Goal: Task Accomplishment & Management: Manage account settings

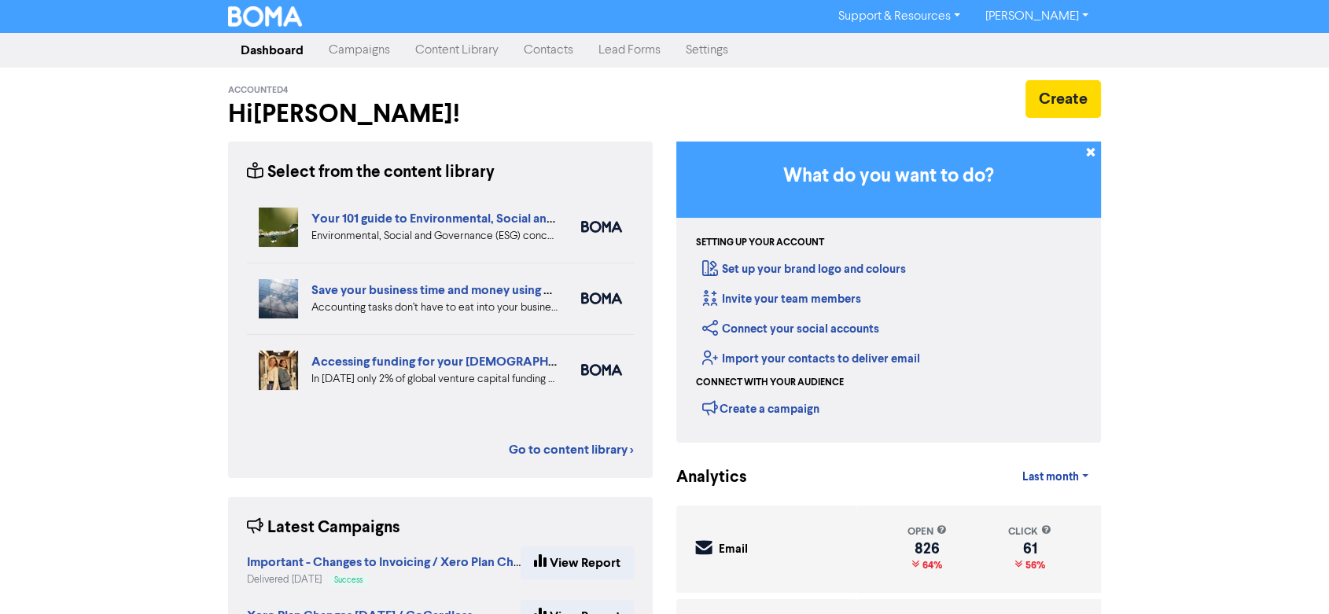
click at [537, 47] on link "Contacts" at bounding box center [548, 50] width 75 height 31
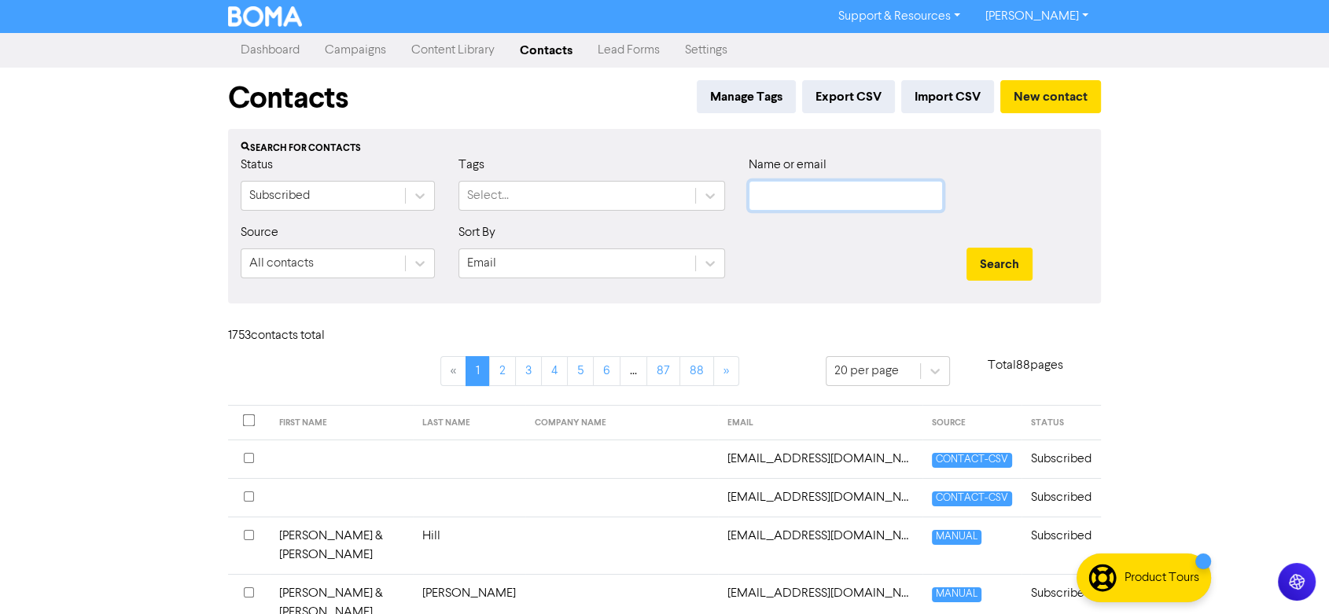
click at [764, 189] on input "text" at bounding box center [846, 196] width 194 height 30
type input "manuka"
click at [966, 248] on button "Search" at bounding box center [999, 264] width 66 height 33
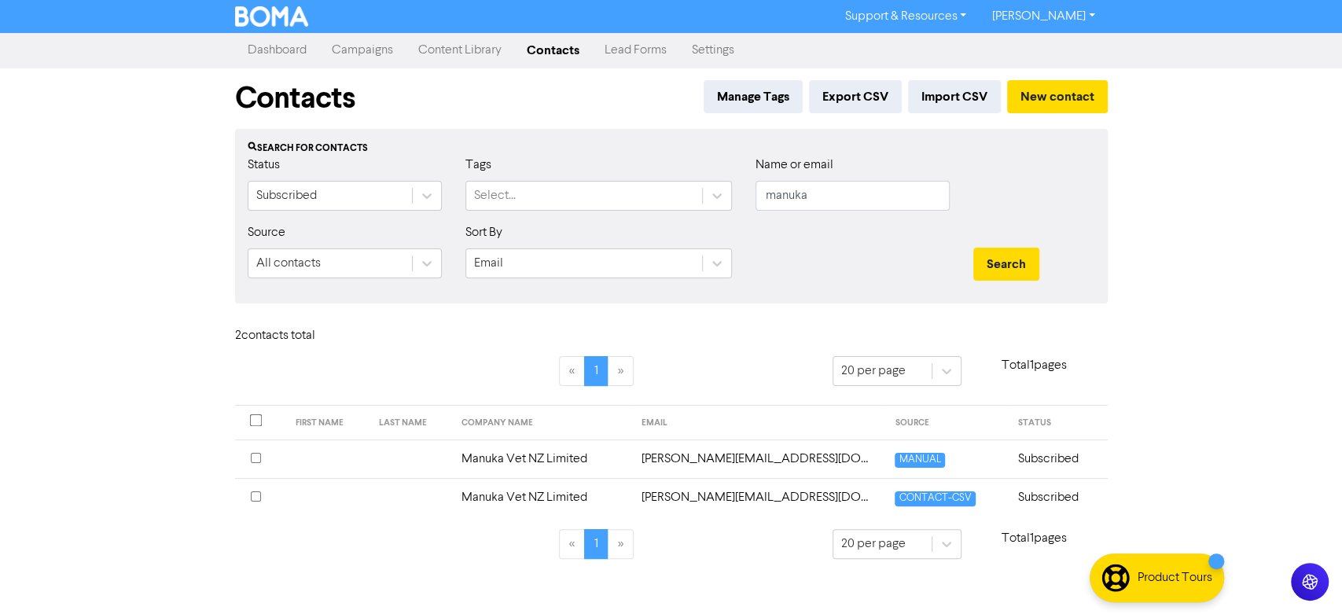
click at [557, 456] on td "Manuka Vet NZ Limited" at bounding box center [541, 459] width 179 height 39
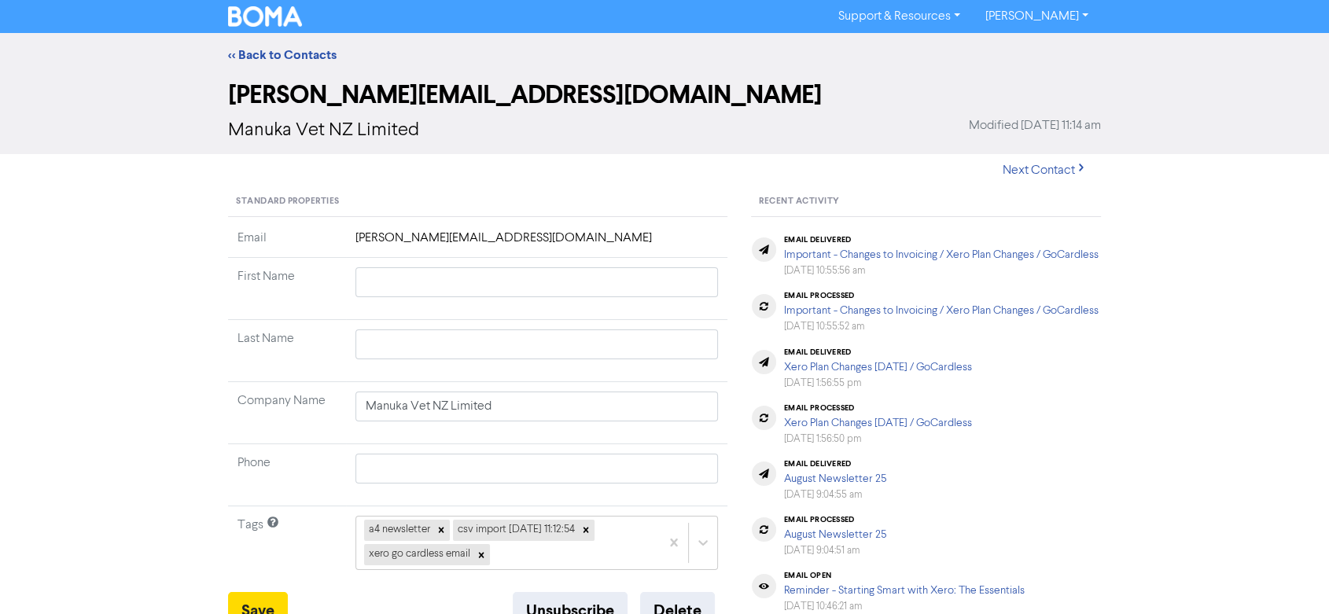
scroll to position [349, 0]
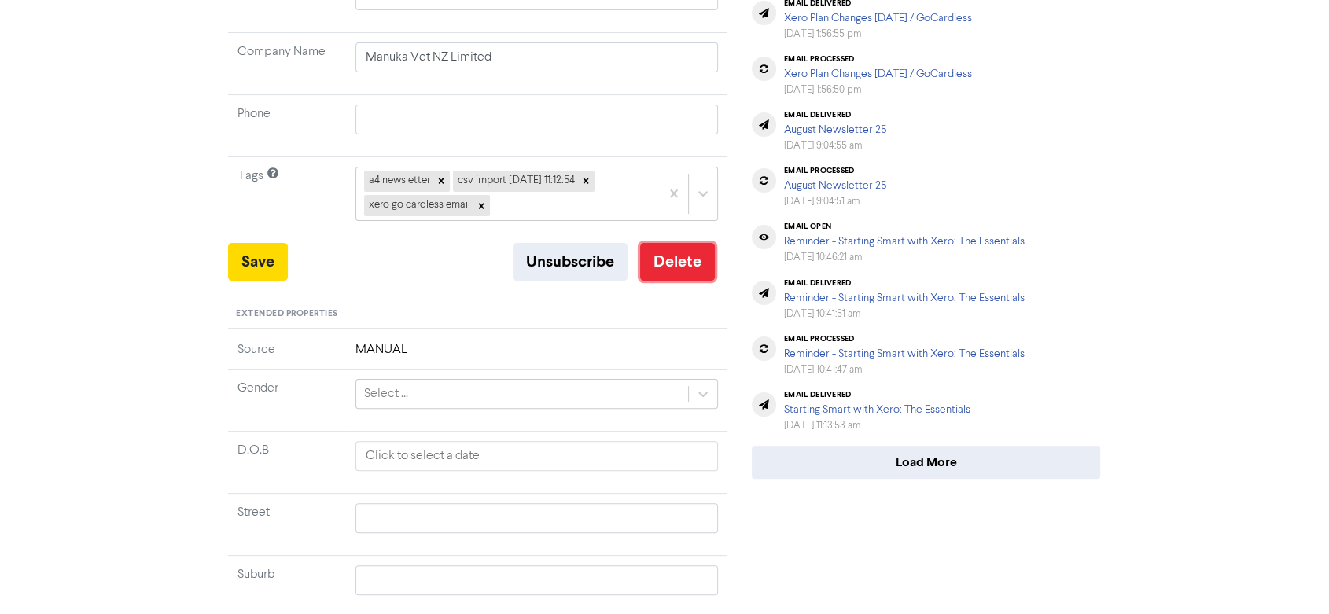
click at [685, 256] on button "Delete" at bounding box center [677, 262] width 75 height 38
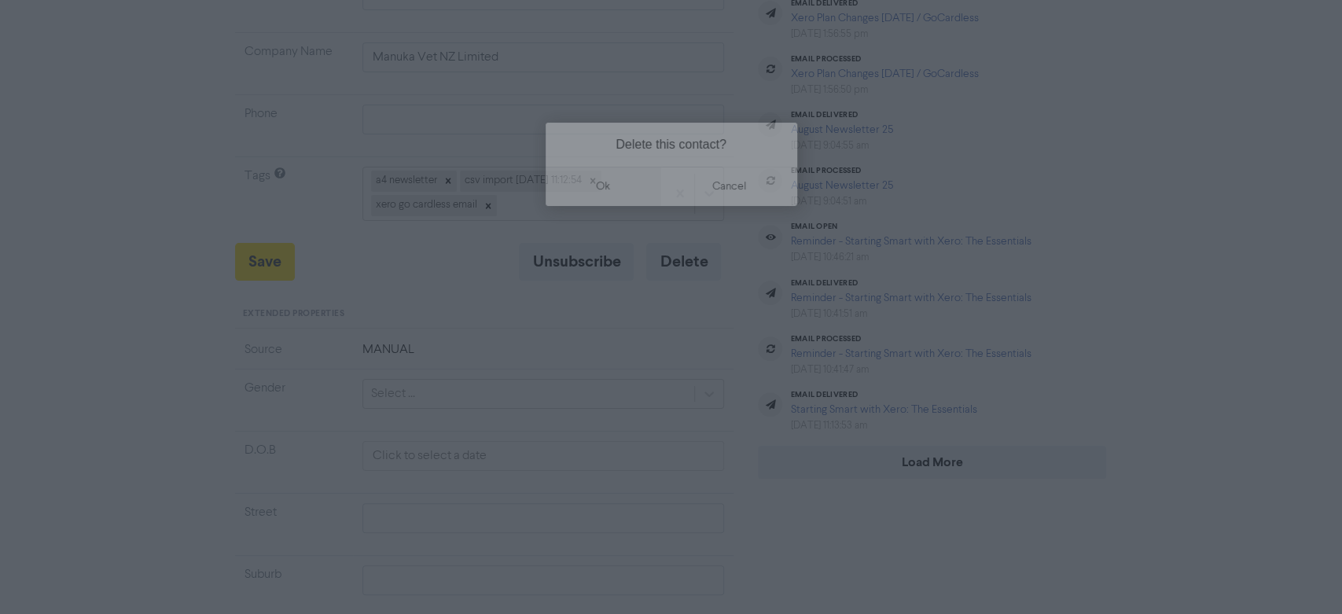
click at [602, 187] on button "ok" at bounding box center [604, 186] width 116 height 39
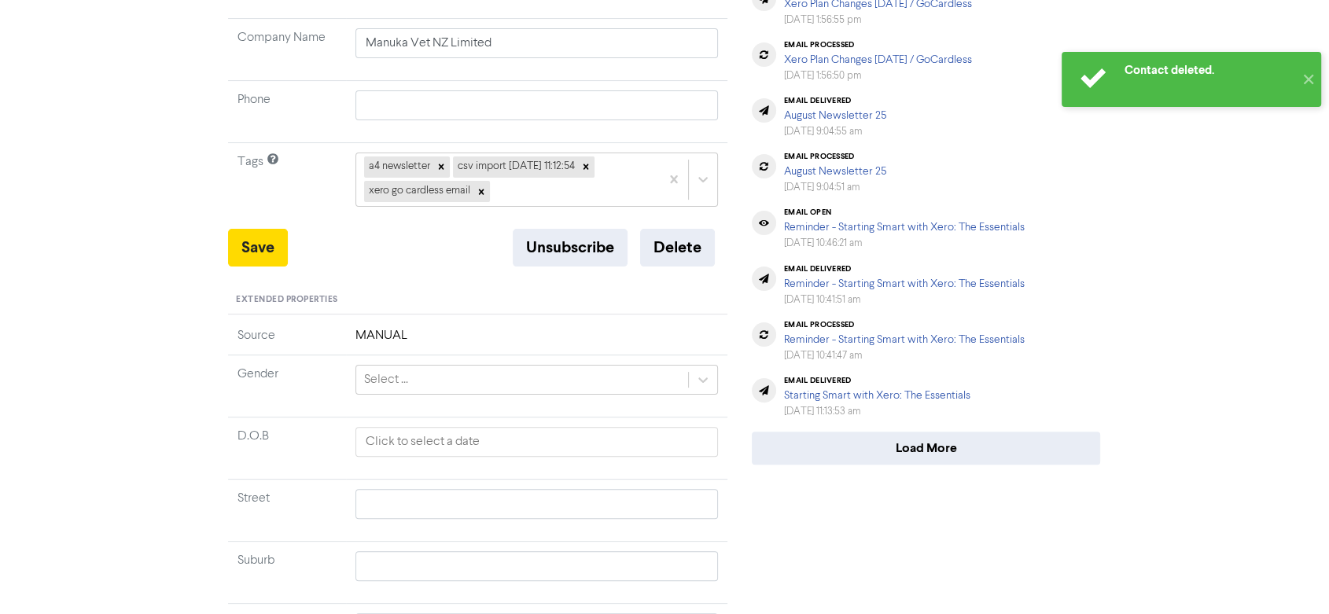
scroll to position [0, 0]
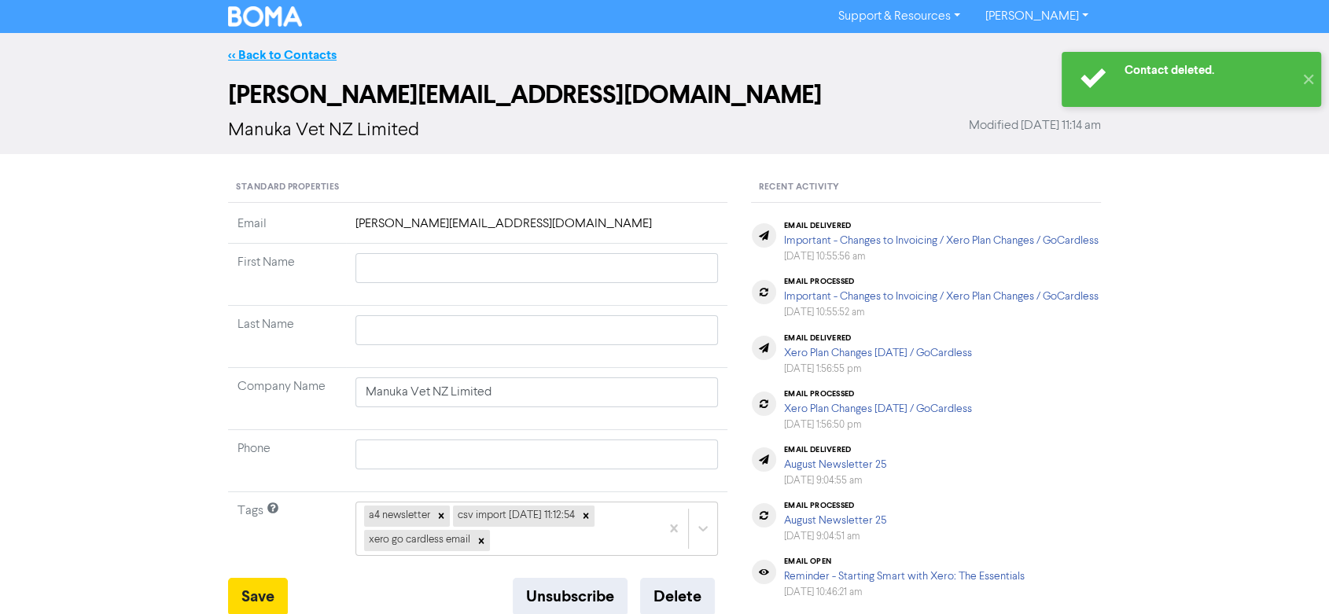
click at [302, 54] on link "<< Back to Contacts" at bounding box center [282, 55] width 109 height 16
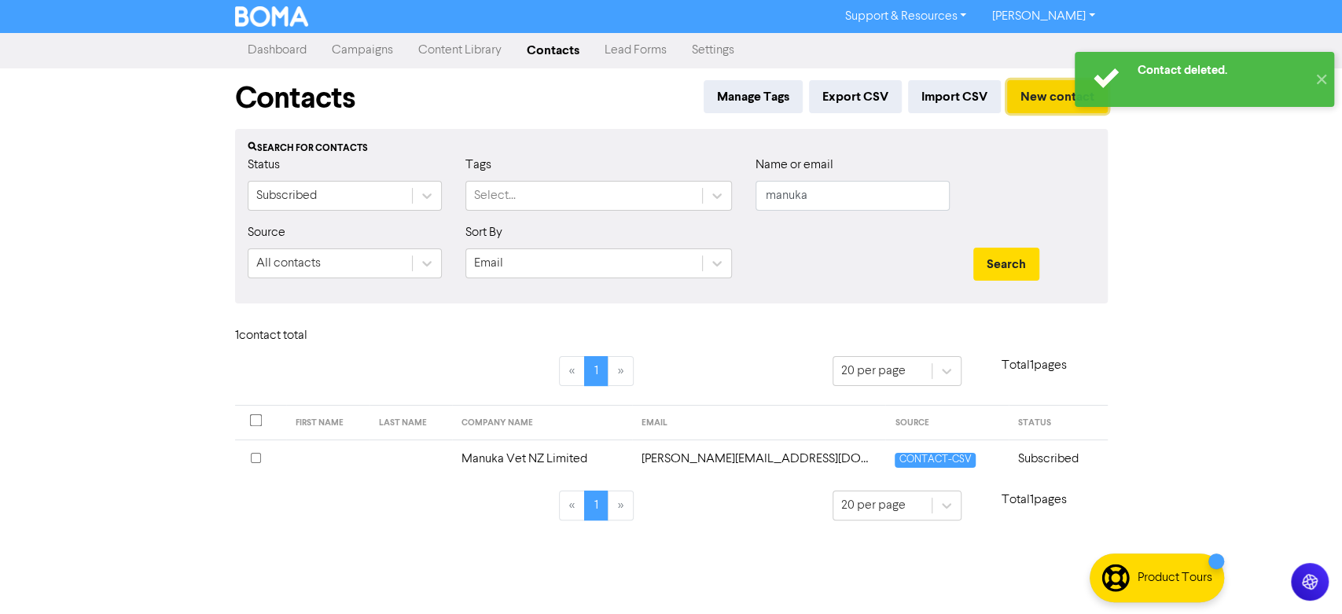
click at [1032, 95] on button "New contact" at bounding box center [1057, 96] width 101 height 33
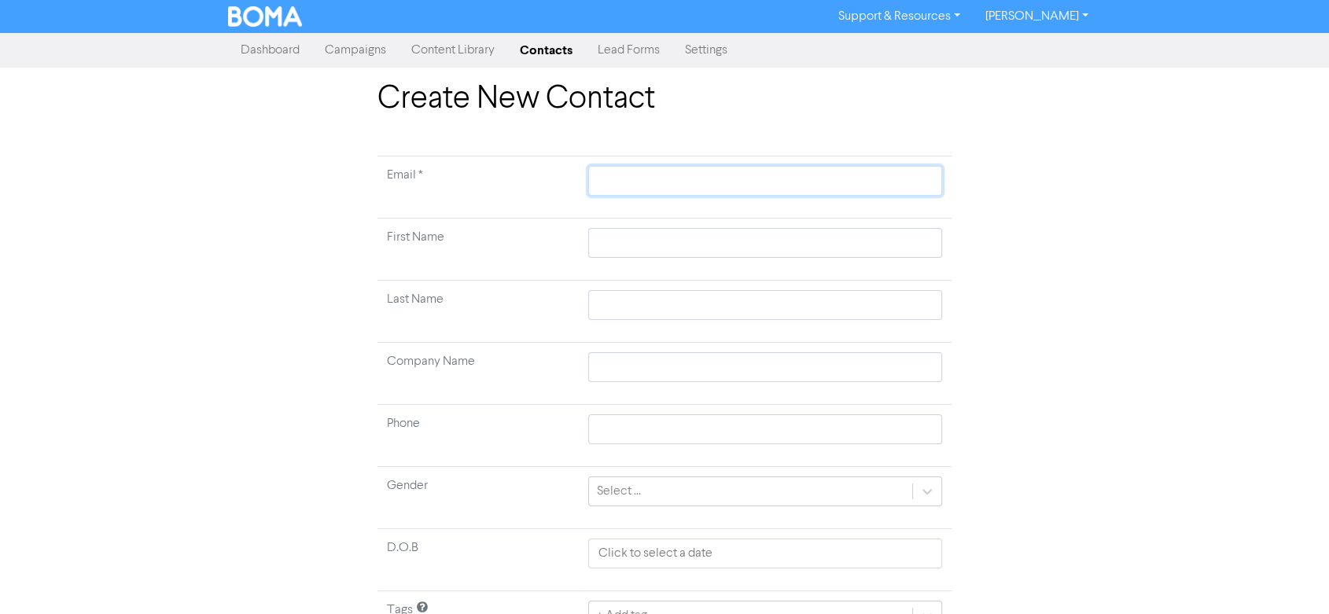
click at [608, 174] on input "text" at bounding box center [765, 181] width 354 height 30
type input "a"
type input "ad"
type input "adm"
type input "admi"
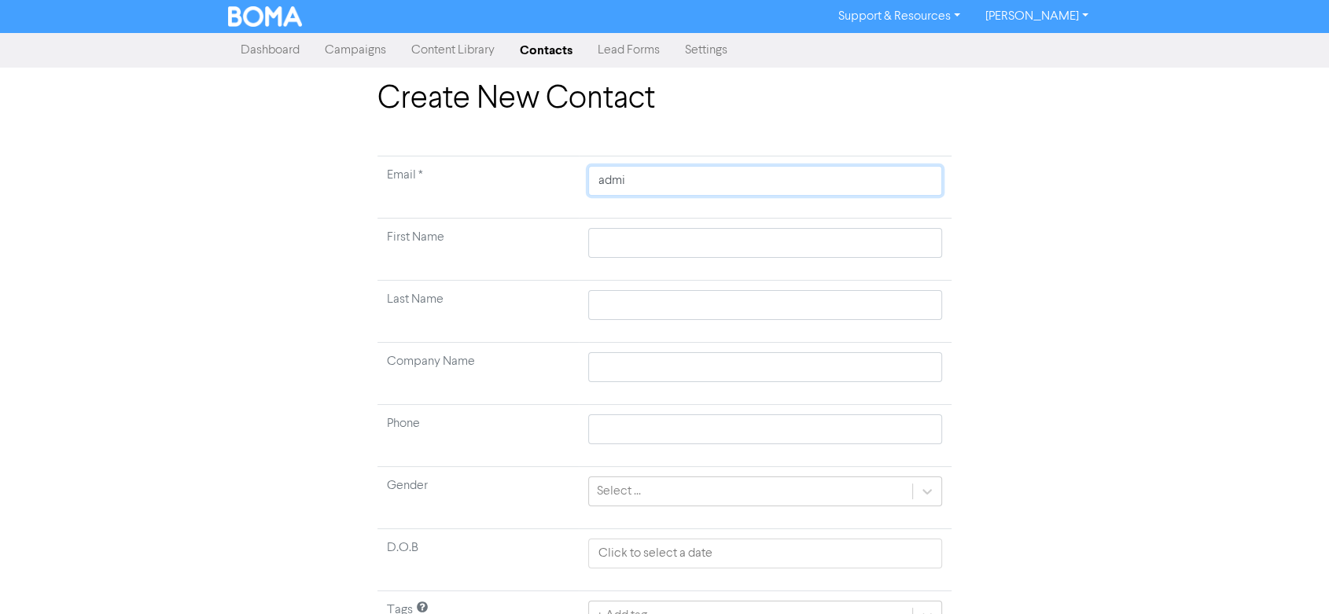
type input "admin"
type input "admin@"
type input "admin@m"
type input "admin@ma"
type input "admin@man"
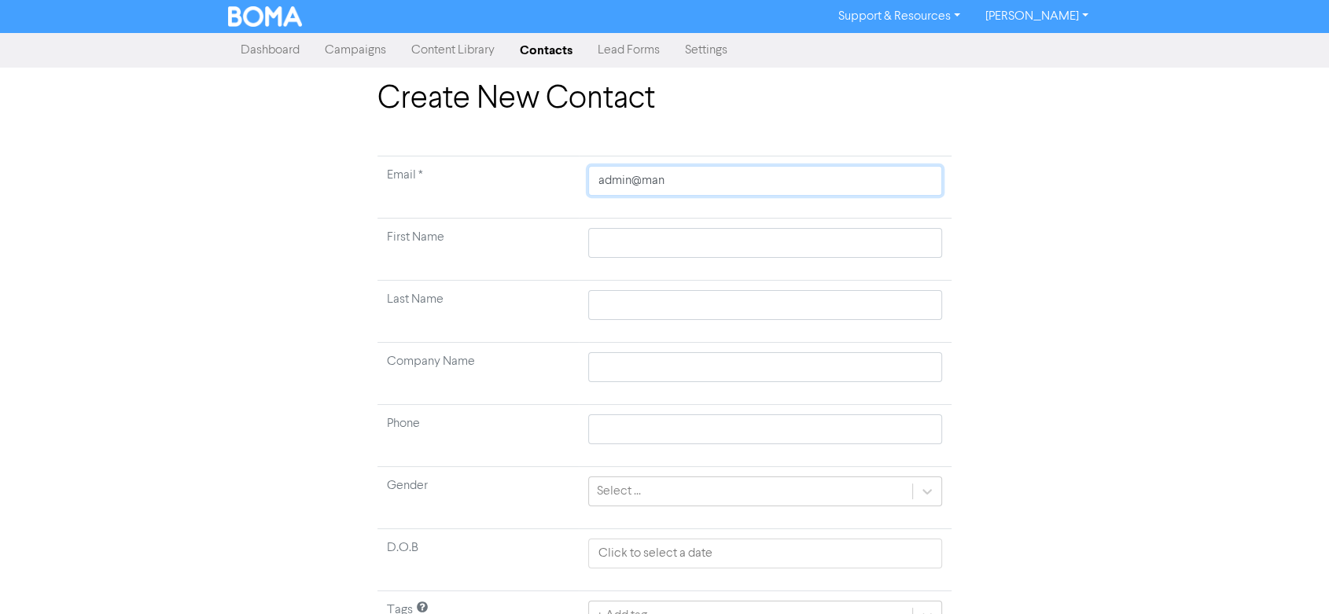
type input "admin@manu"
type input "admin@[PERSON_NAME]"
type input "admin@manuka"
type input "admin@manukav"
type input "admin@manukave"
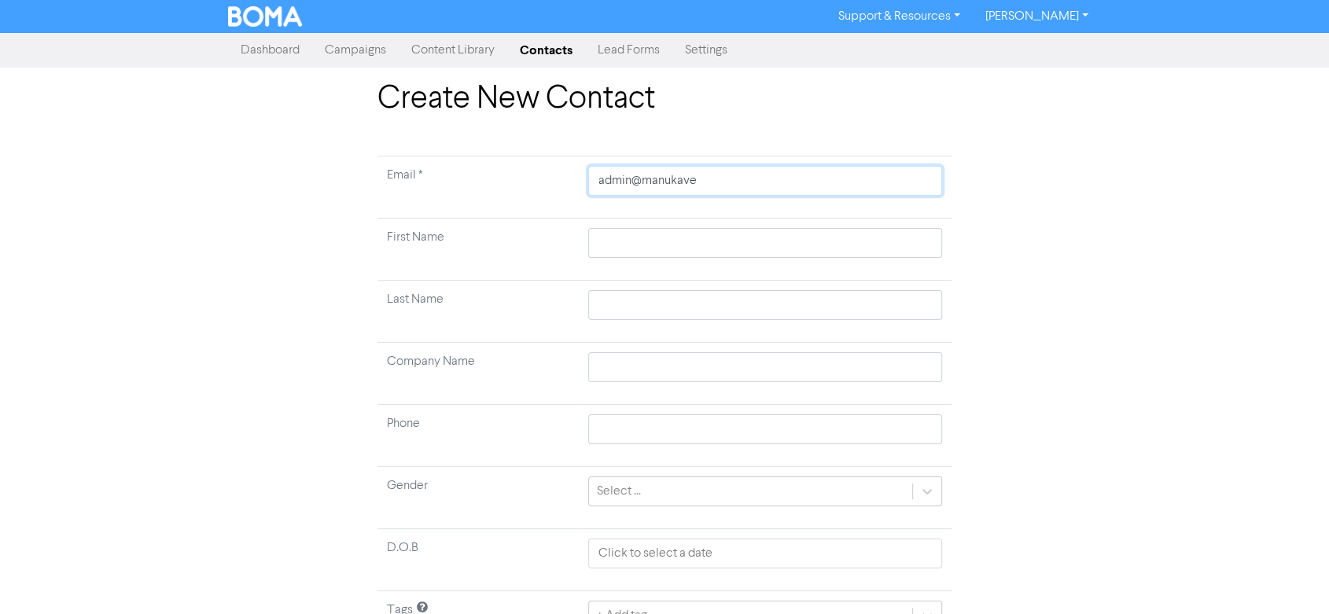
type input "admin@manukavet"
type input "admin@manukavet."
type input "admin@manukavet.c"
type input "[EMAIL_ADDRESS][DOMAIN_NAME]"
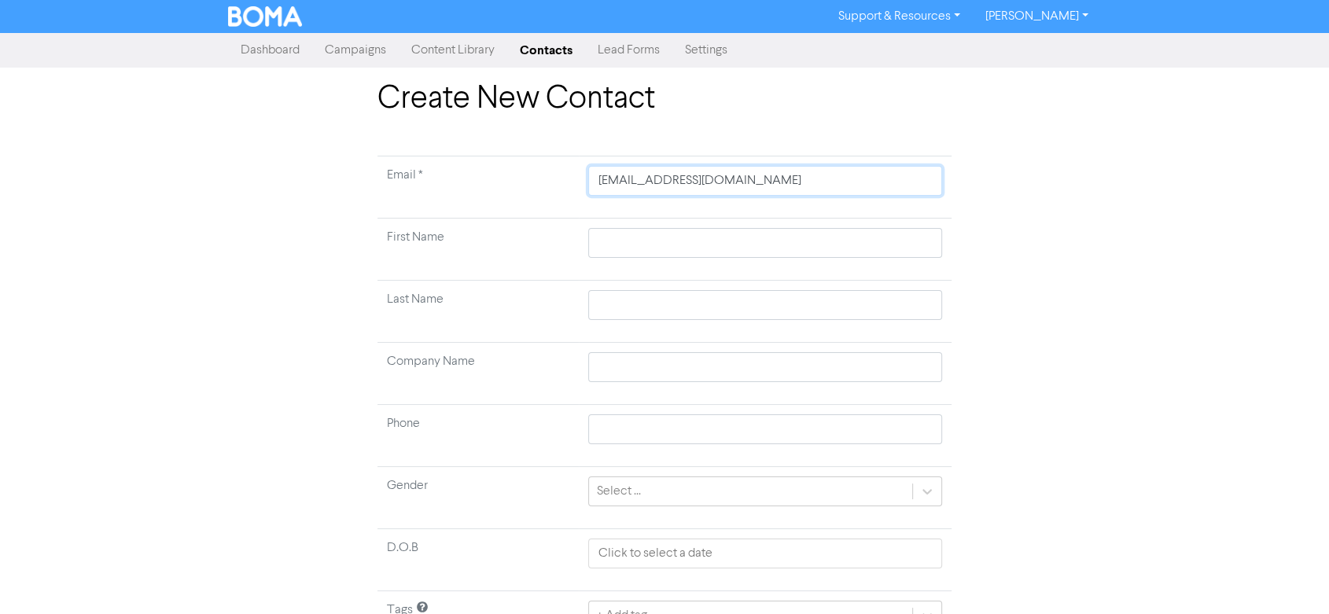
scroll to position [83, 0]
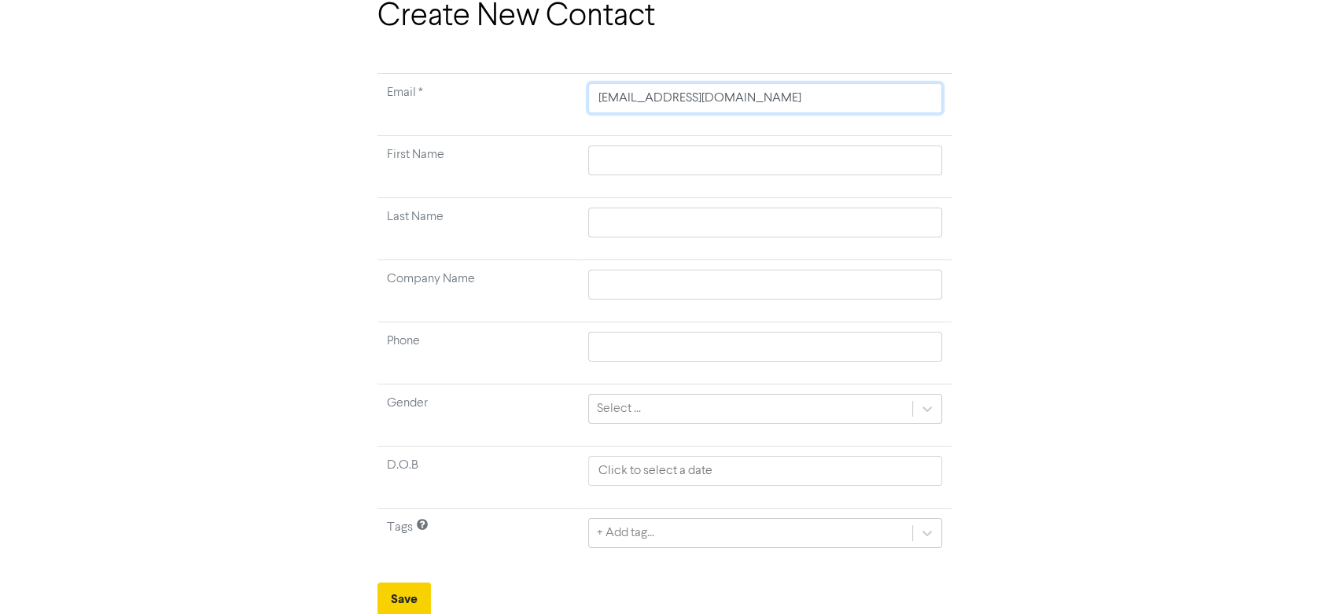
type input "[EMAIL_ADDRESS][DOMAIN_NAME]"
click at [400, 595] on button "Save" at bounding box center [403, 599] width 53 height 33
